Goal: Transaction & Acquisition: Book appointment/travel/reservation

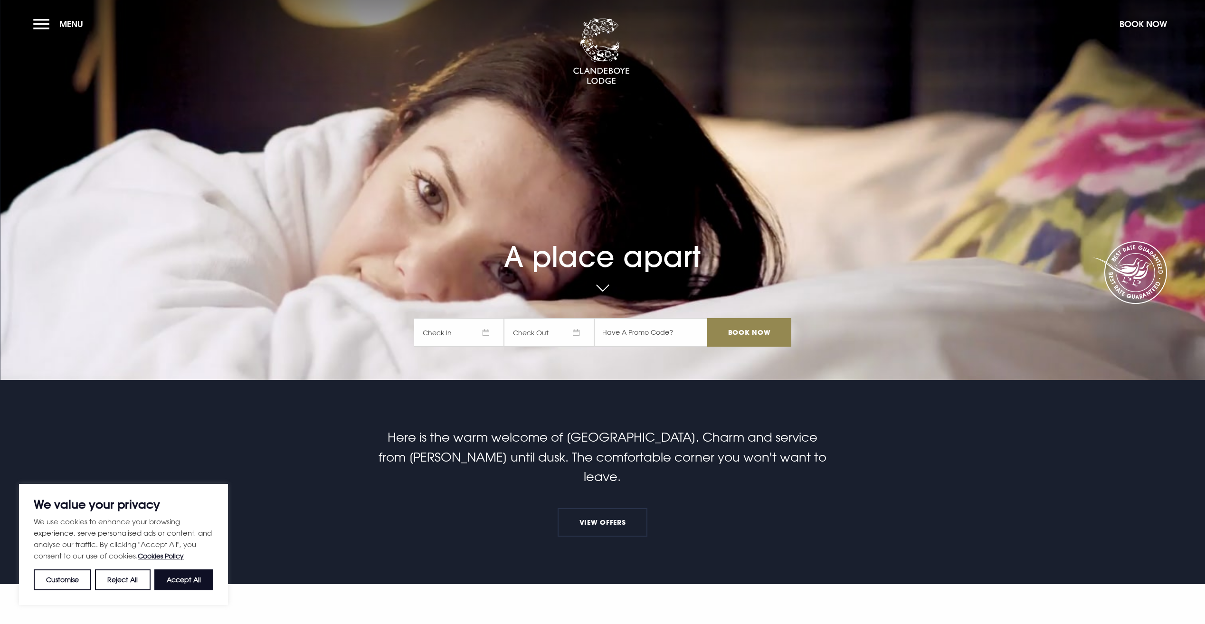
click at [487, 334] on span "Check In" at bounding box center [459, 332] width 90 height 28
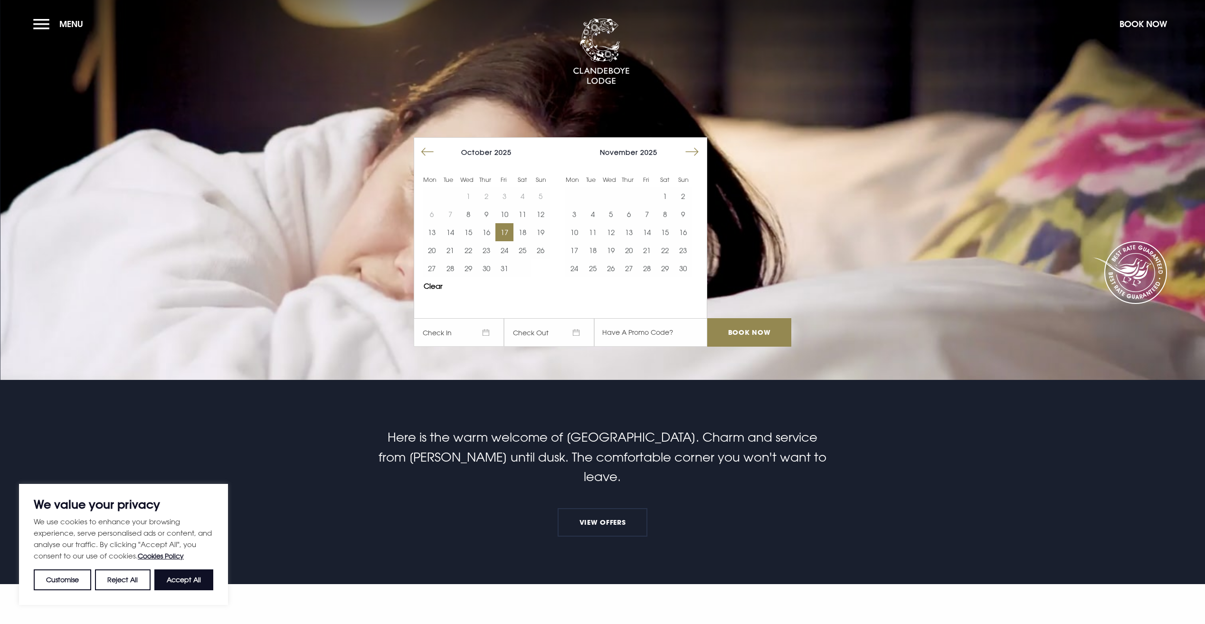
click at [511, 230] on button "17" at bounding box center [504, 232] width 18 height 18
click at [528, 230] on button "18" at bounding box center [522, 232] width 18 height 18
click at [760, 335] on input "Book Now" at bounding box center [749, 332] width 84 height 28
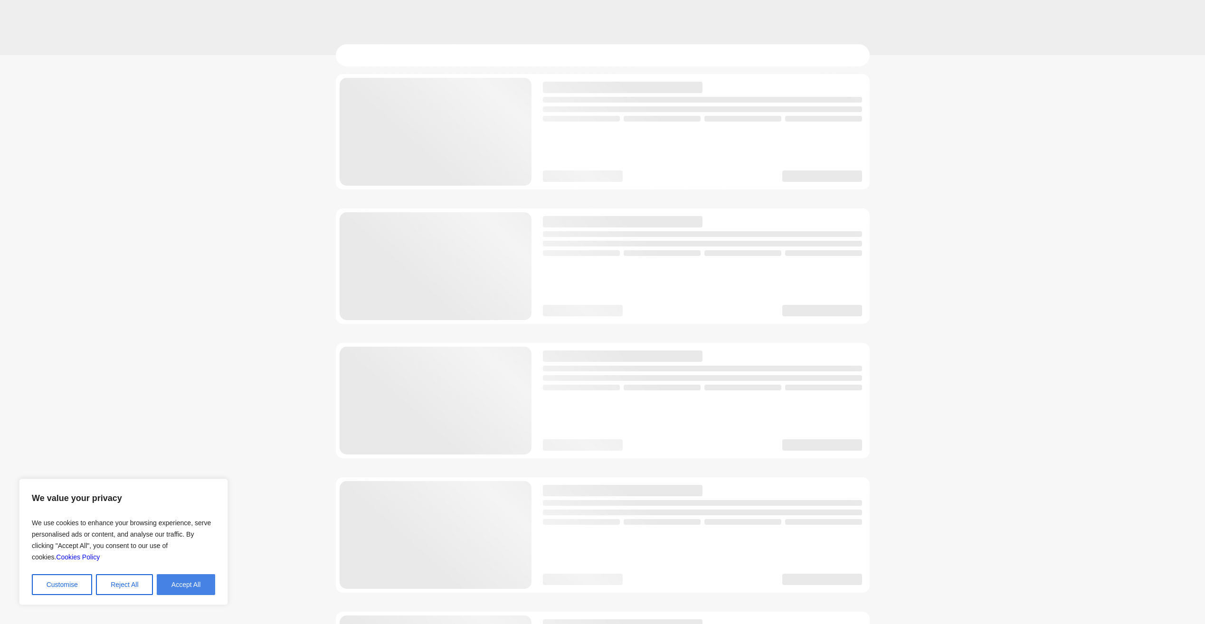
click at [197, 593] on button "Accept All" at bounding box center [186, 584] width 58 height 21
checkbox input "true"
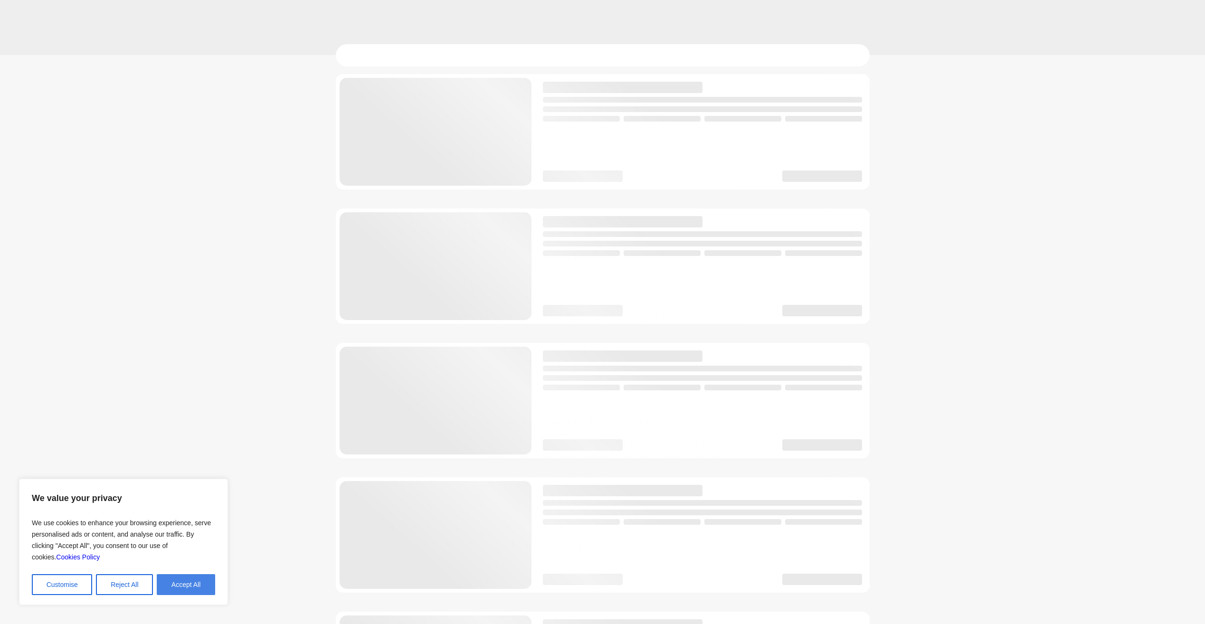
checkbox input "true"
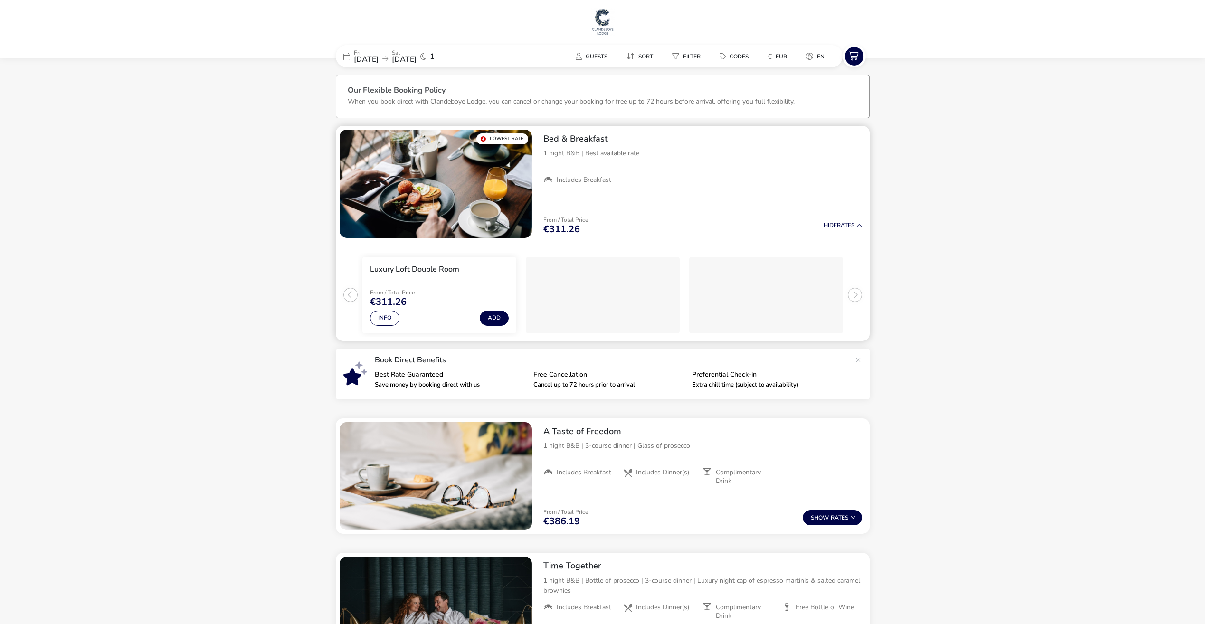
click at [496, 196] on img "1 / 1" at bounding box center [435, 184] width 192 height 108
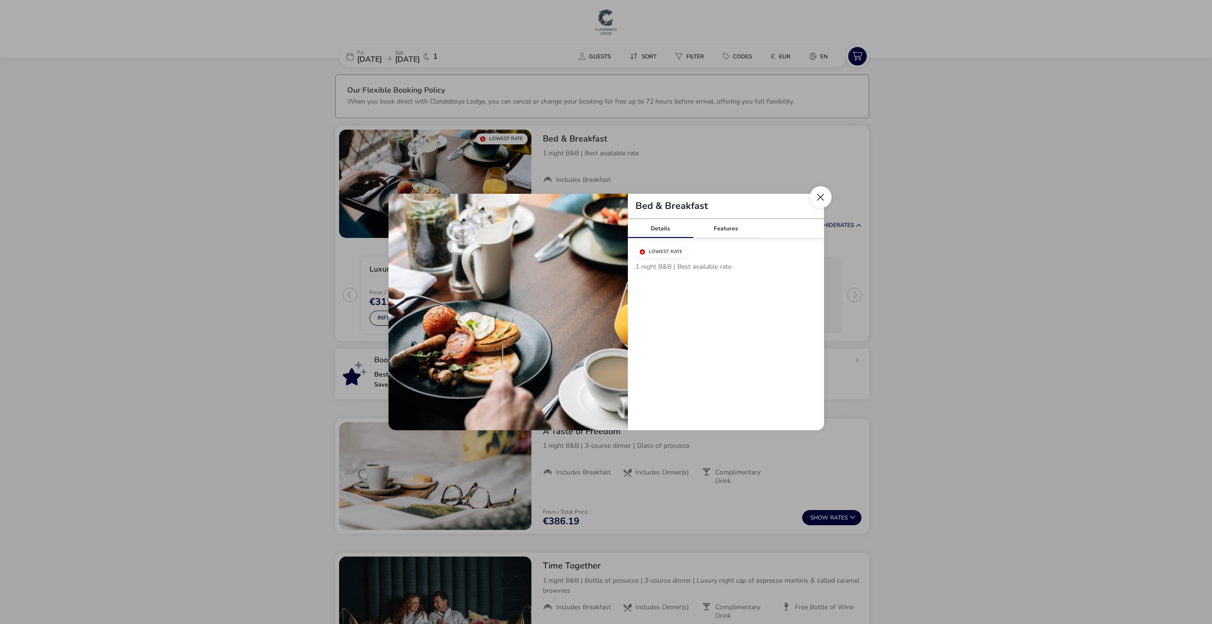
click at [821, 198] on button "Close modal" at bounding box center [821, 197] width 22 height 22
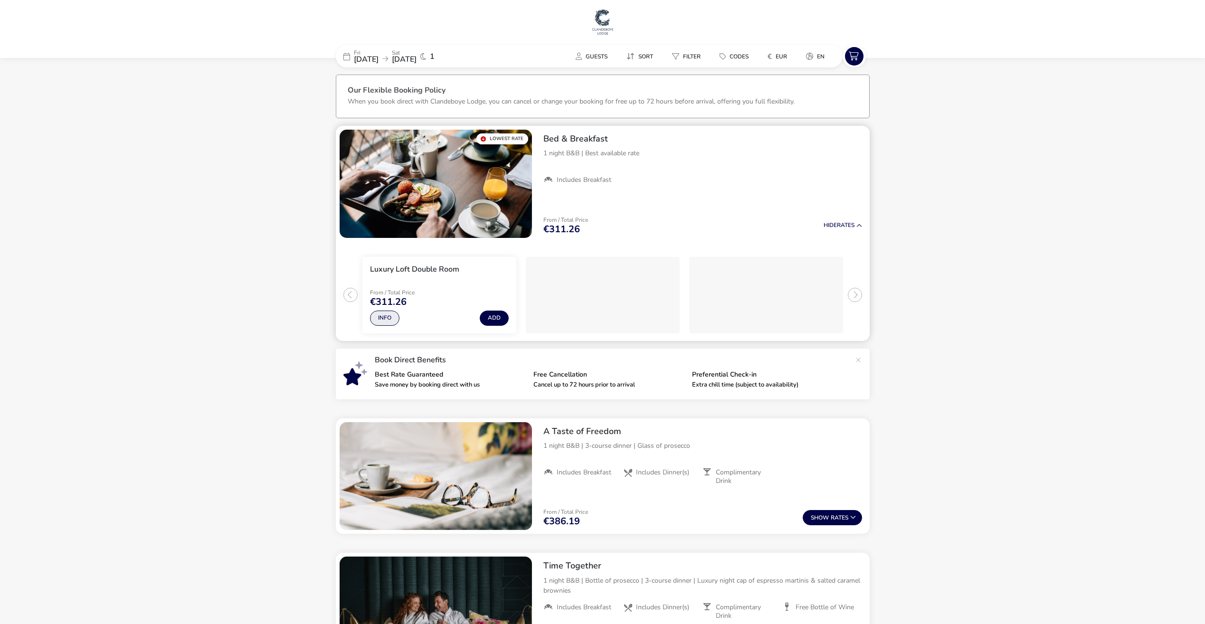
click at [386, 321] on button "Info" at bounding box center [384, 318] width 29 height 15
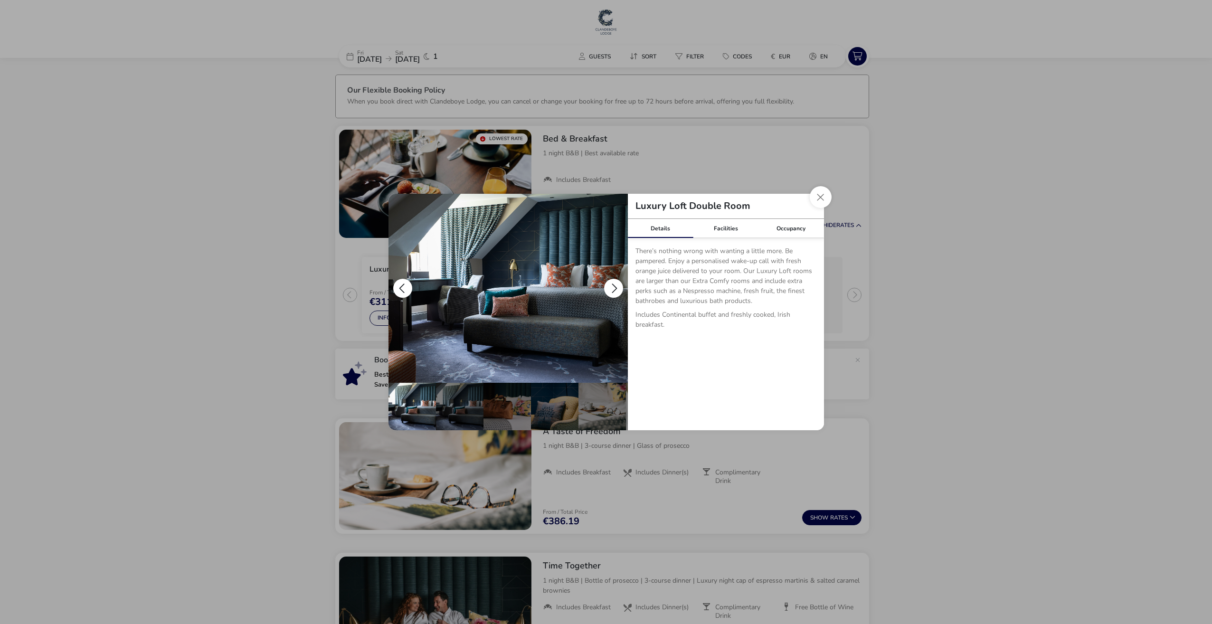
click at [612, 287] on button "details" at bounding box center [613, 288] width 19 height 19
click at [508, 413] on div "details" at bounding box center [506, 406] width 47 height 47
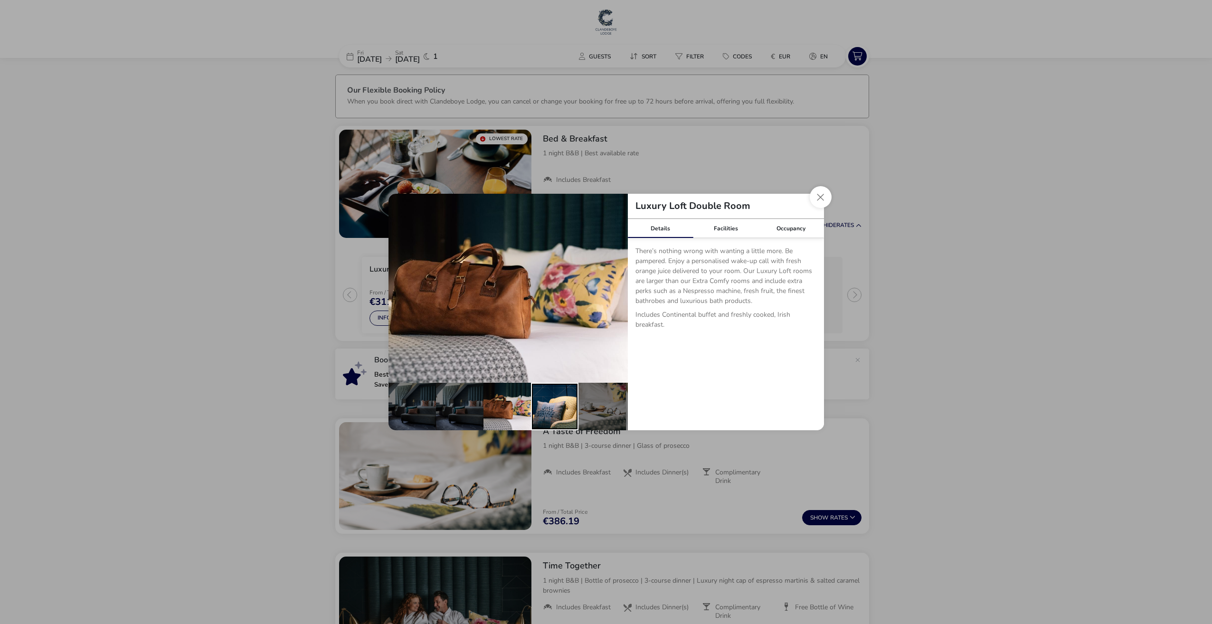
click at [557, 412] on div "details" at bounding box center [554, 406] width 47 height 47
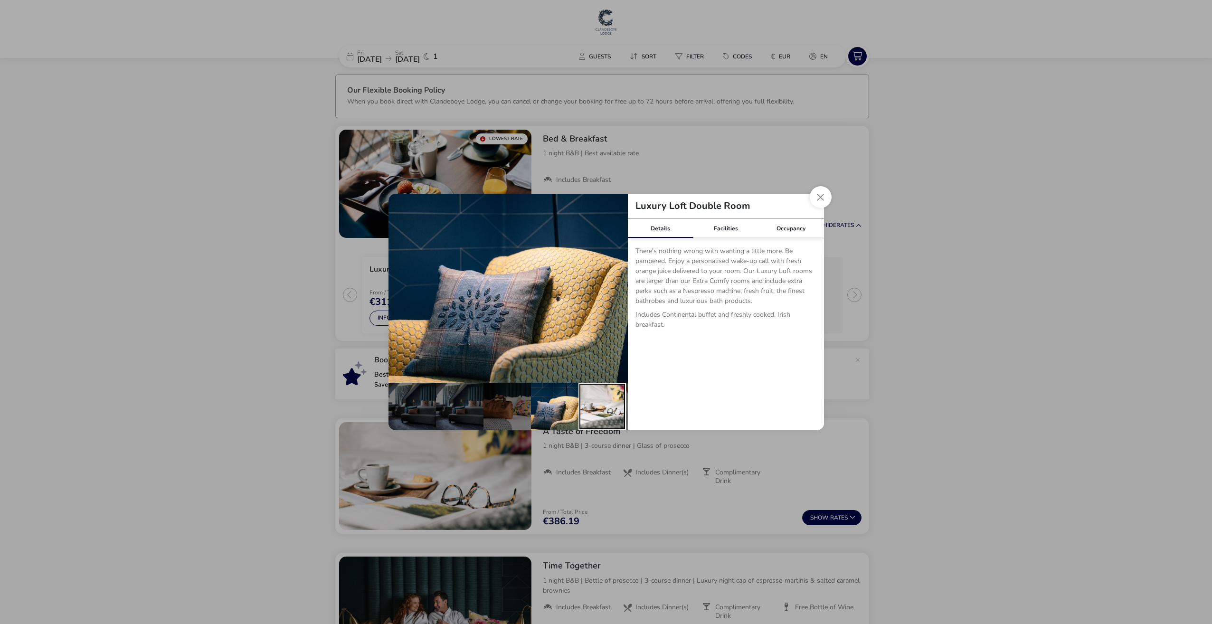
click at [607, 420] on div "details" at bounding box center [601, 406] width 47 height 47
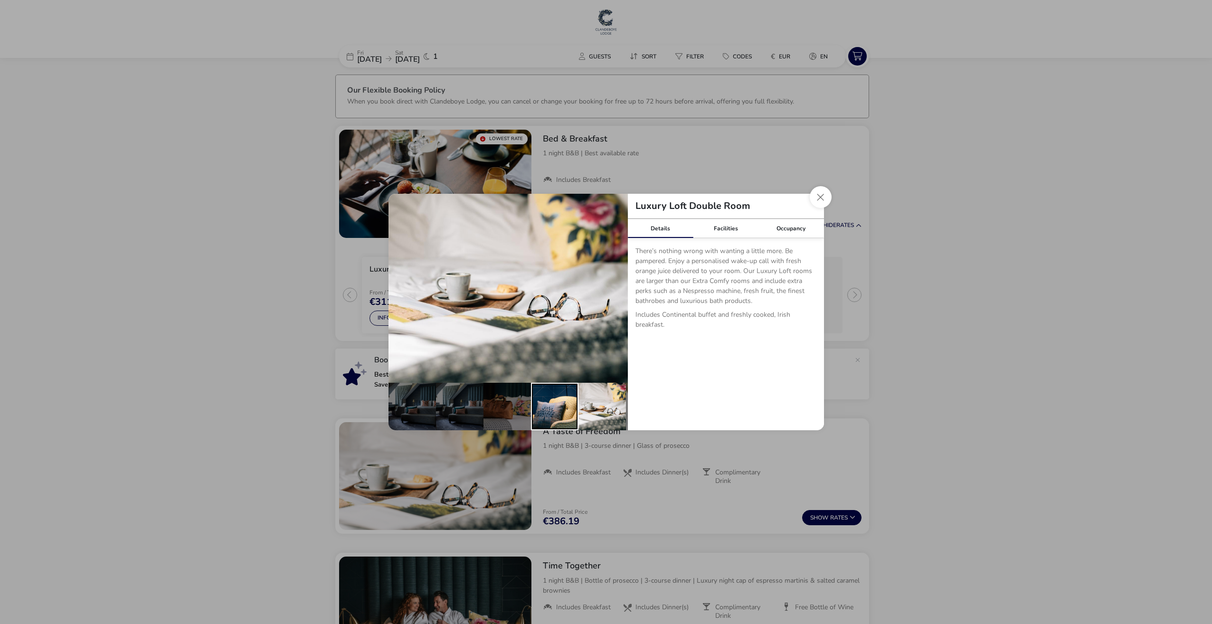
click at [559, 406] on div "details" at bounding box center [554, 406] width 47 height 47
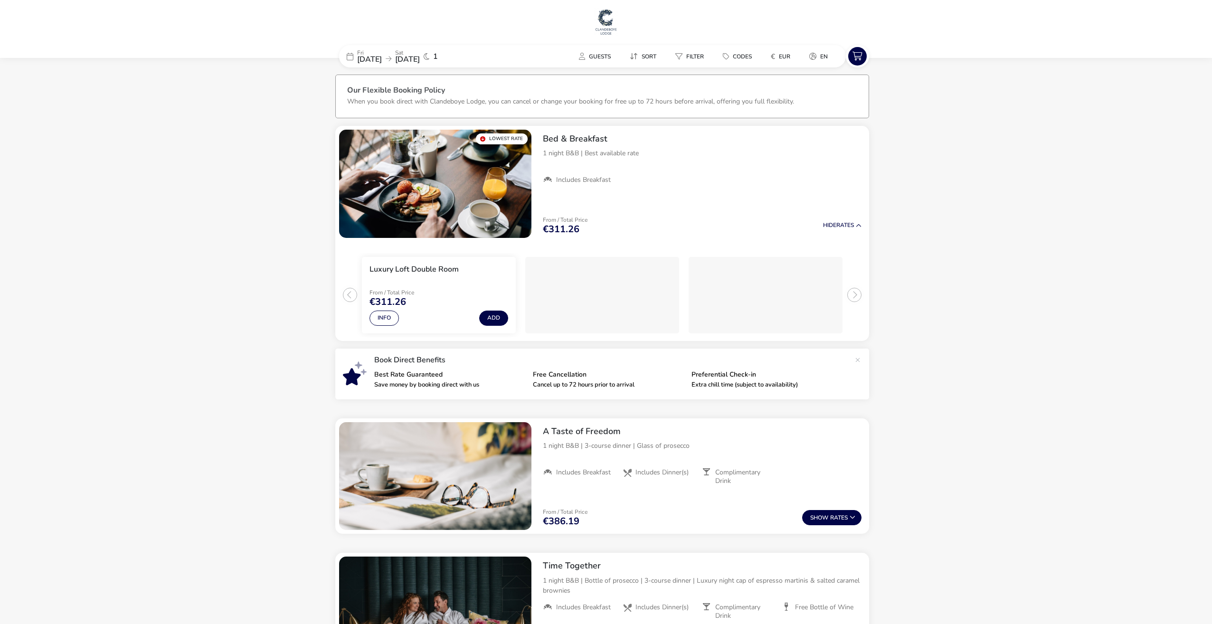
click at [831, 198] on div "Luxury Loft Double Room Details Facilities Occupancy There’s nothing wrong with…" at bounding box center [606, 312] width 1212 height 624
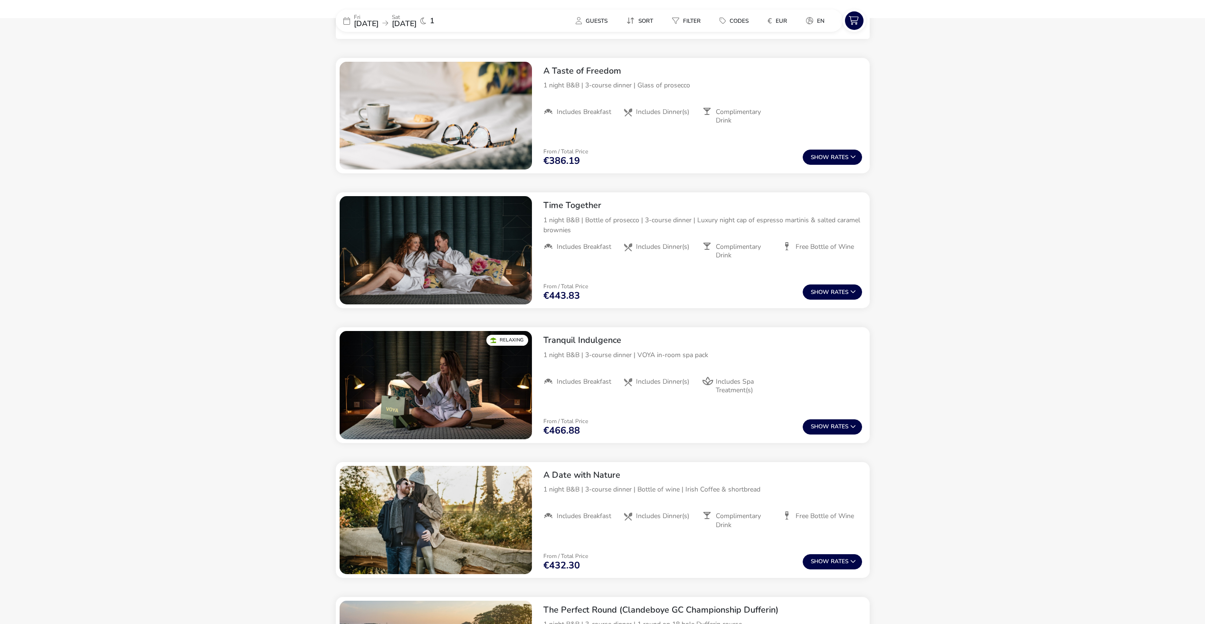
scroll to position [237, 0]
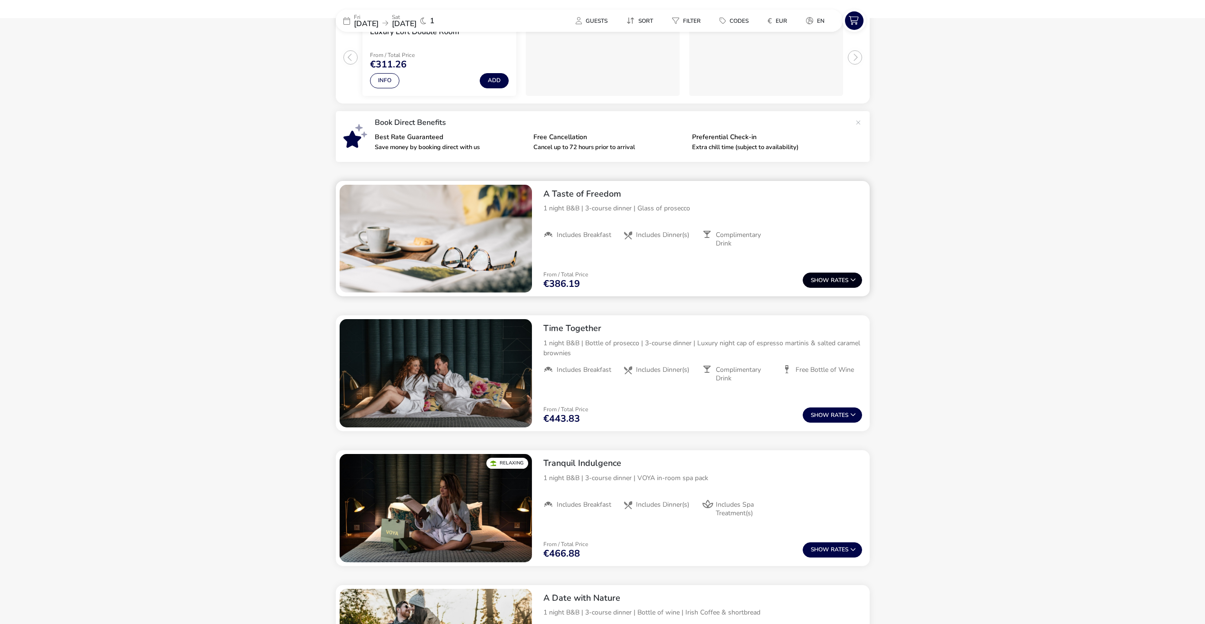
click at [847, 280] on button "Show Rates" at bounding box center [831, 280] width 59 height 15
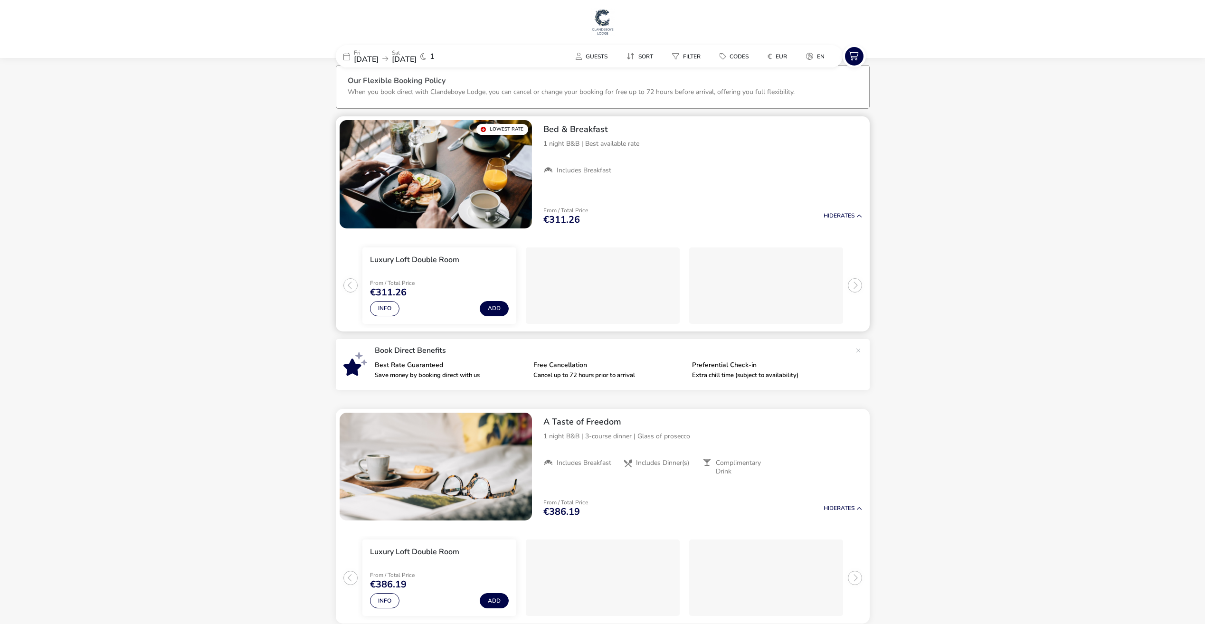
scroll to position [0, 0]
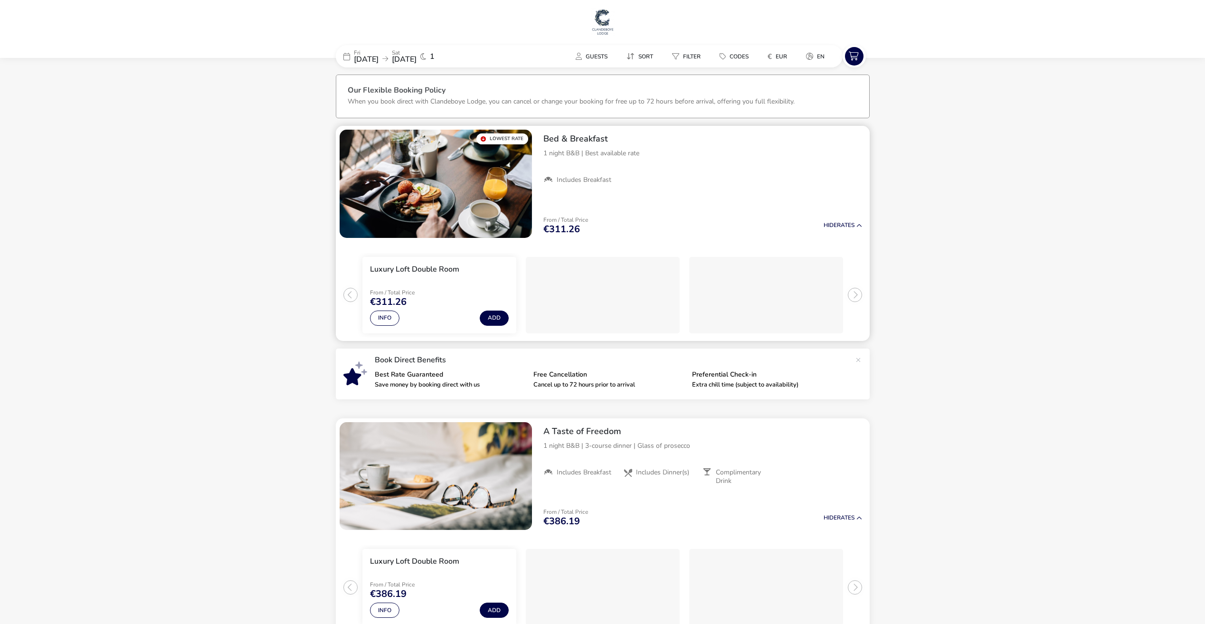
click at [414, 272] on h3 "Luxury Loft Double Room" at bounding box center [414, 269] width 89 height 10
